Goal: Navigation & Orientation: Find specific page/section

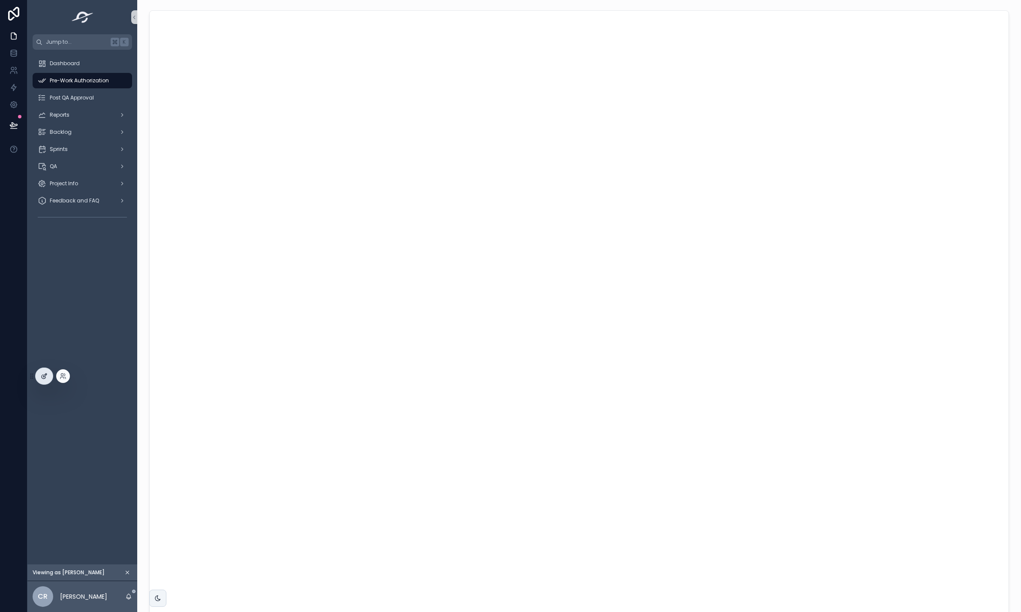
click at [38, 378] on div at bounding box center [44, 376] width 17 height 16
click at [51, 405] on div "Dashboard Pre-Work Authorization Post QA Approval Reports Backlog Sprints QA Pr…" at bounding box center [82, 307] width 110 height 515
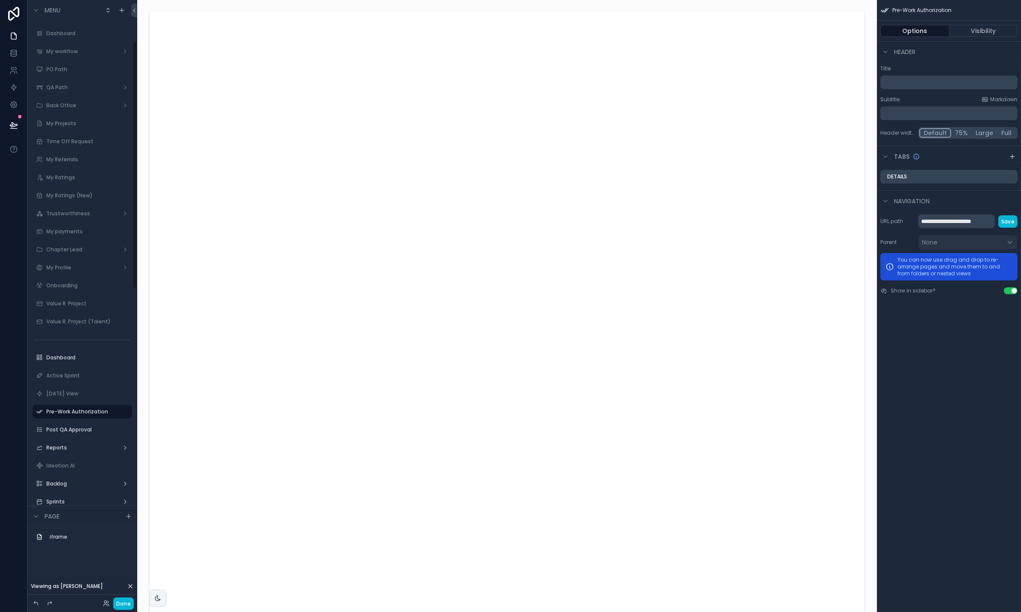
scroll to position [101, 0]
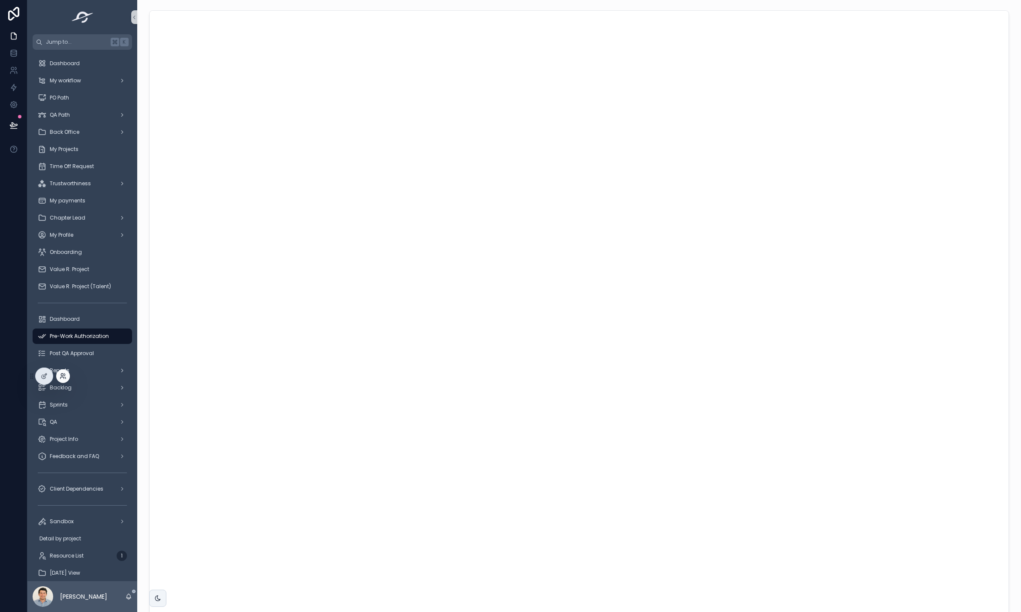
click at [64, 377] on icon at bounding box center [63, 376] width 7 height 7
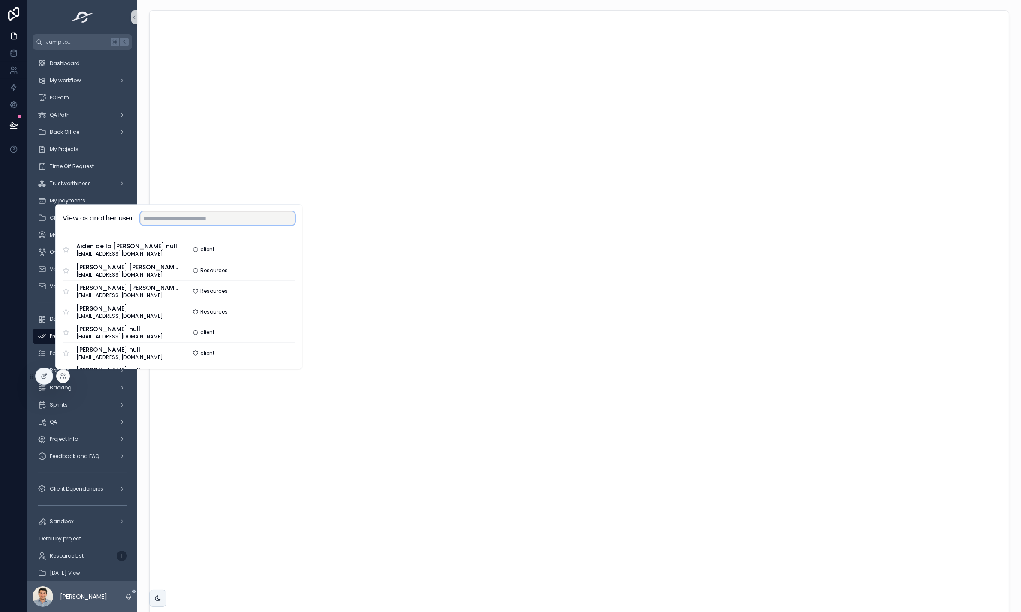
click at [167, 218] on input "text" at bounding box center [217, 218] width 155 height 14
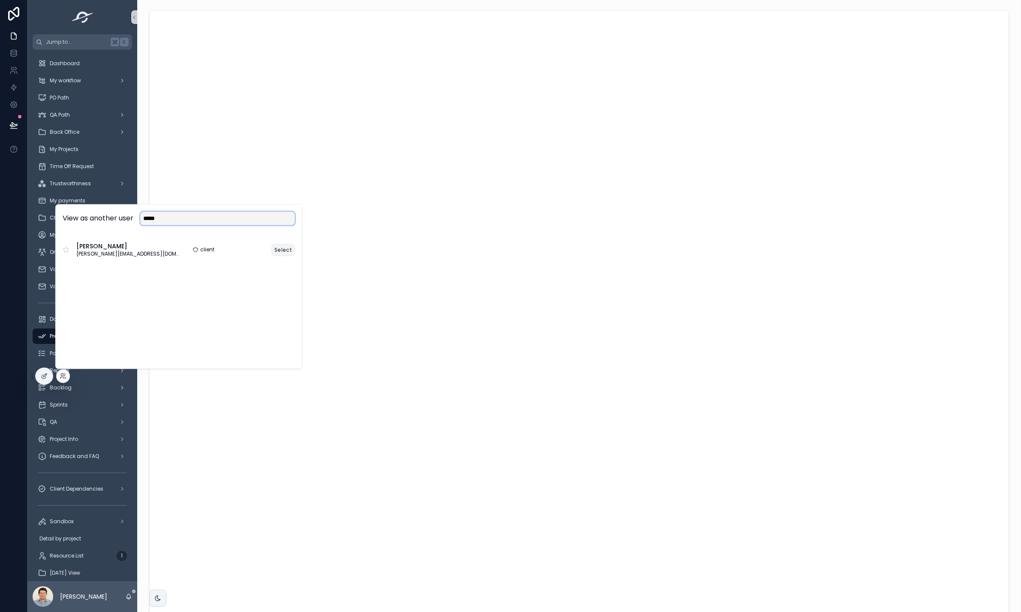
type input "*****"
click at [280, 248] on button "Select" at bounding box center [283, 250] width 24 height 12
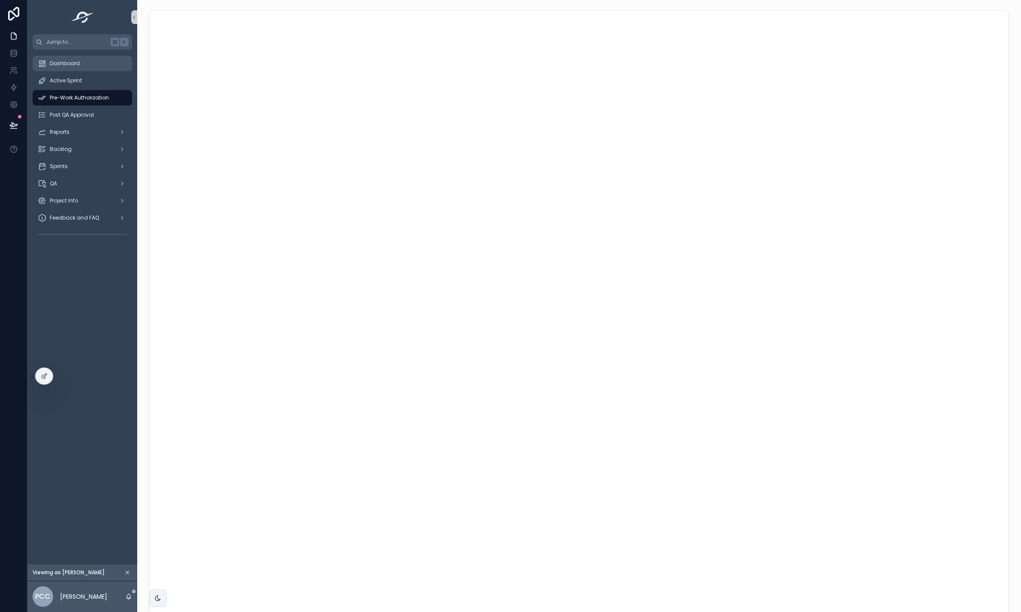
click at [64, 61] on span "Dashboard" at bounding box center [65, 63] width 30 height 7
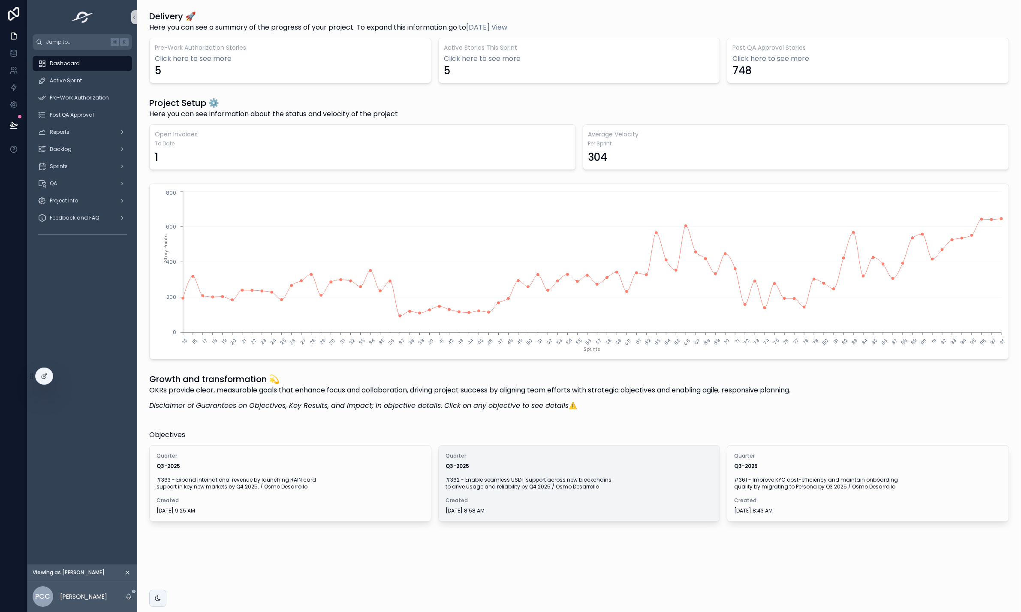
click at [516, 480] on span "#362 - Enable seamless USDT support across new blockchains to drive usage and r…" at bounding box center [580, 483] width 268 height 14
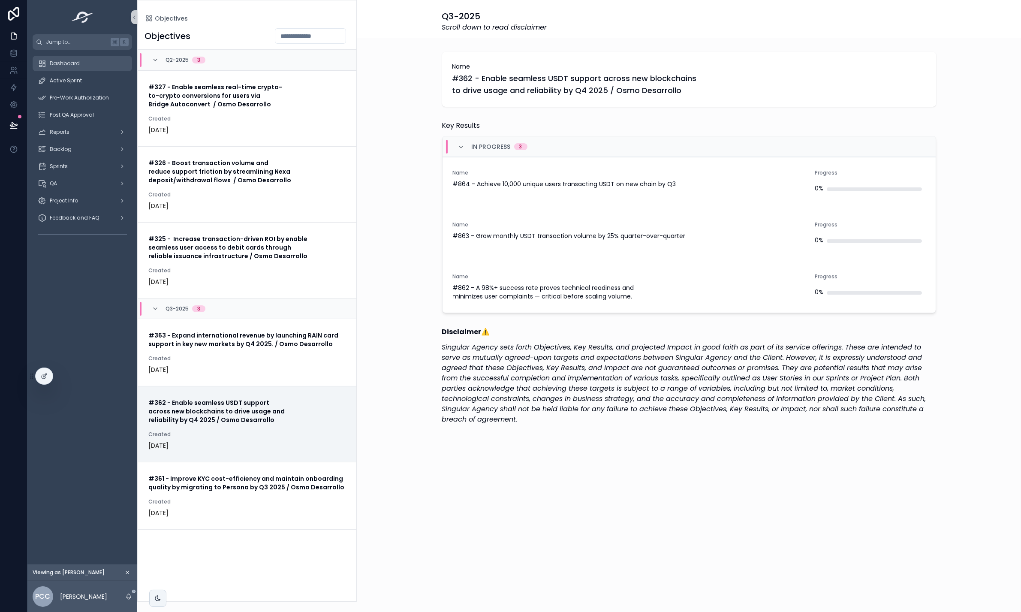
click at [67, 68] on div "Dashboard" at bounding box center [82, 64] width 89 height 14
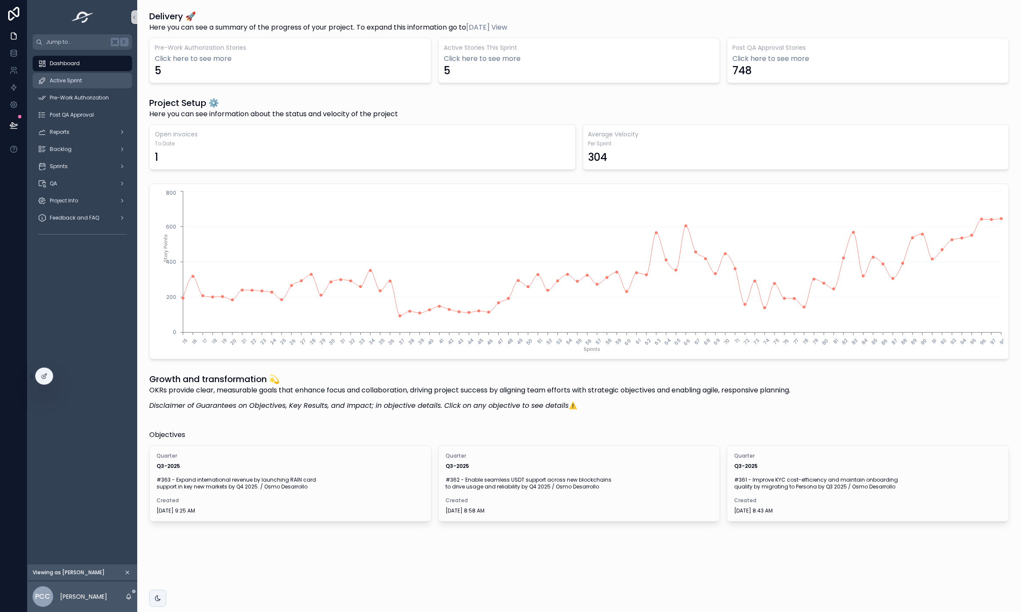
click at [67, 78] on span "Active Sprint" at bounding box center [66, 80] width 32 height 7
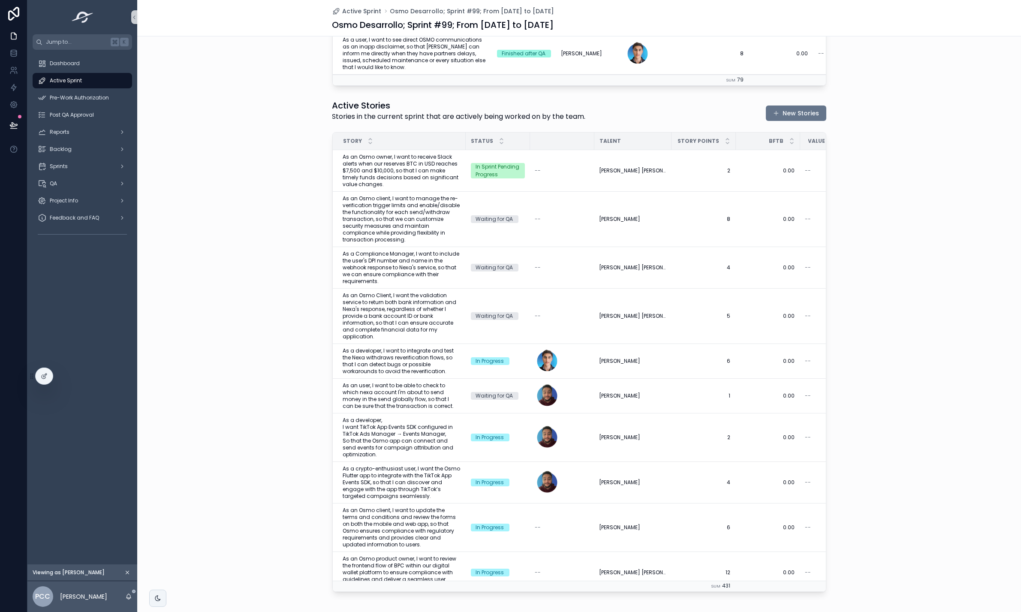
scroll to position [1073, 0]
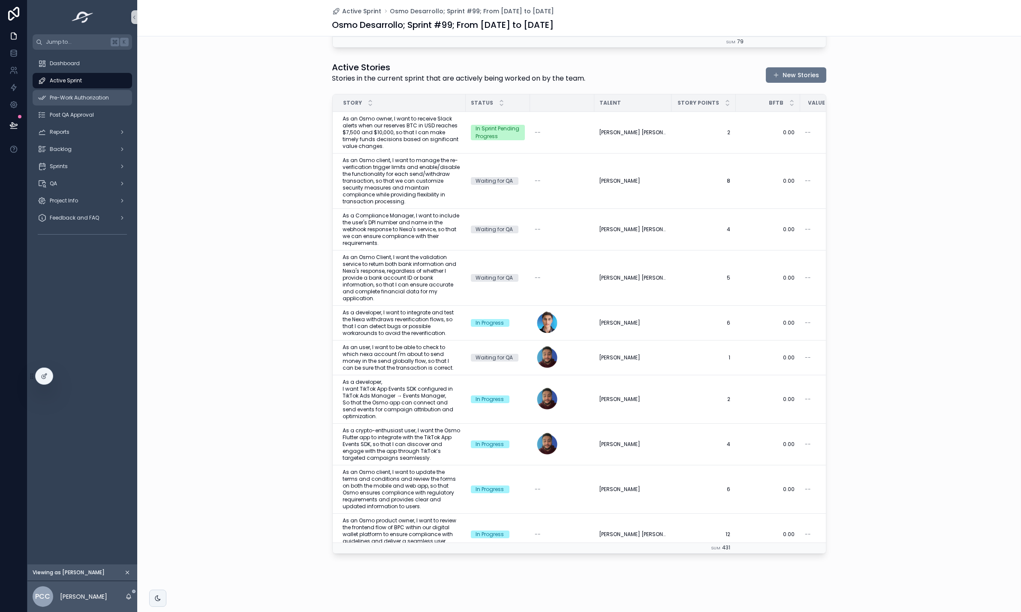
click at [94, 94] on span "Pre-Work Authorization" at bounding box center [79, 97] width 59 height 7
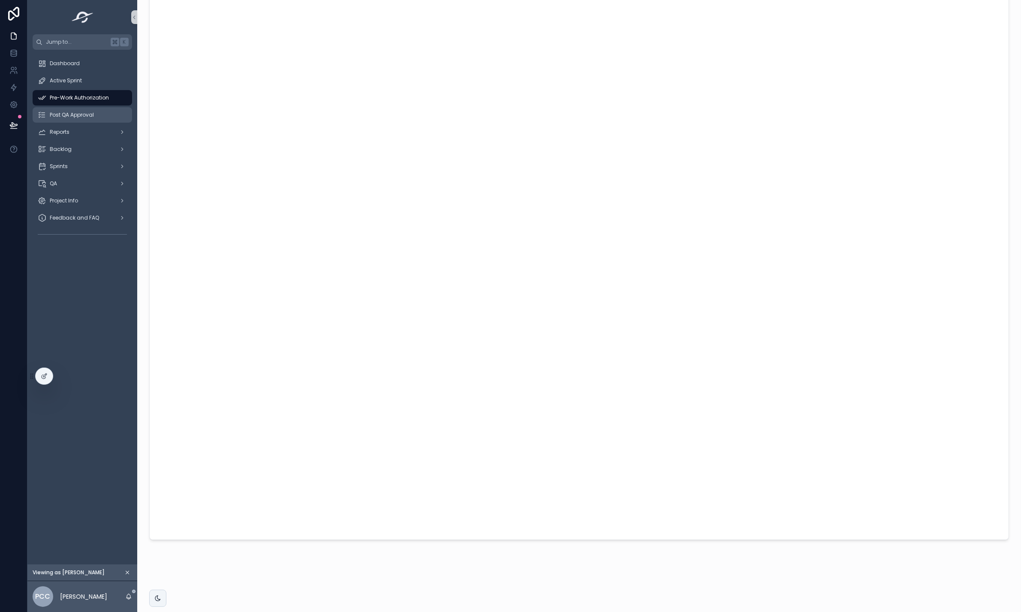
click at [69, 113] on span "Post QA Approval" at bounding box center [72, 115] width 44 height 7
click at [82, 134] on div "Reports" at bounding box center [82, 132] width 89 height 14
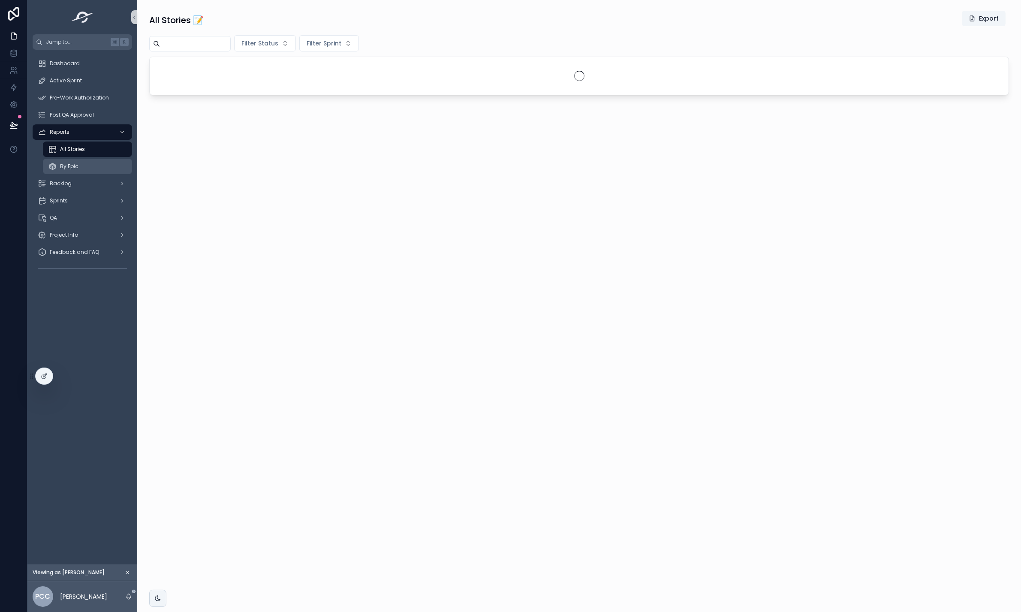
click at [88, 163] on div "By Epic" at bounding box center [87, 167] width 79 height 14
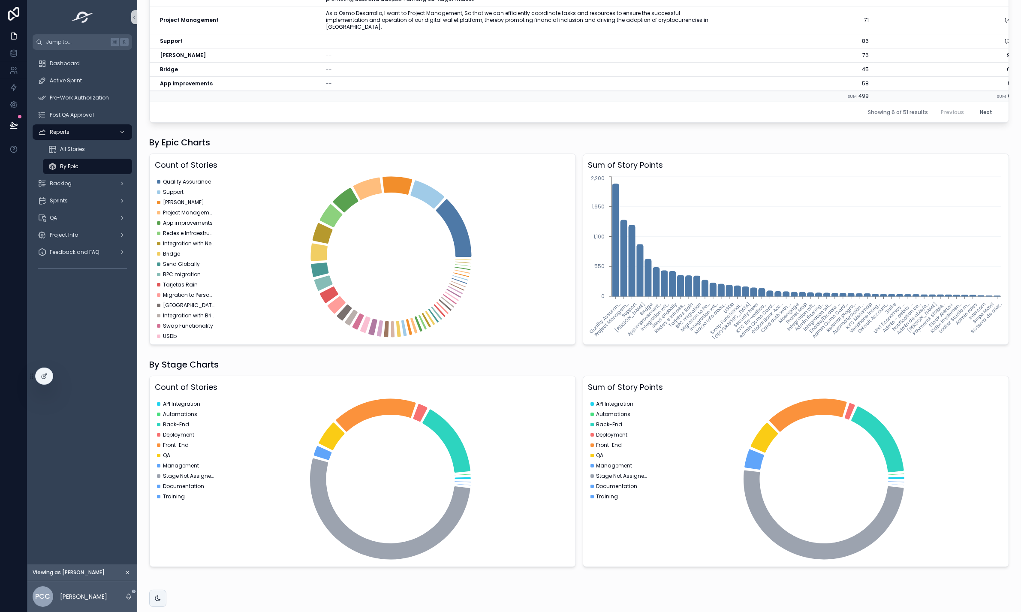
scroll to position [126, 0]
